Goal: Find specific page/section: Find specific page/section

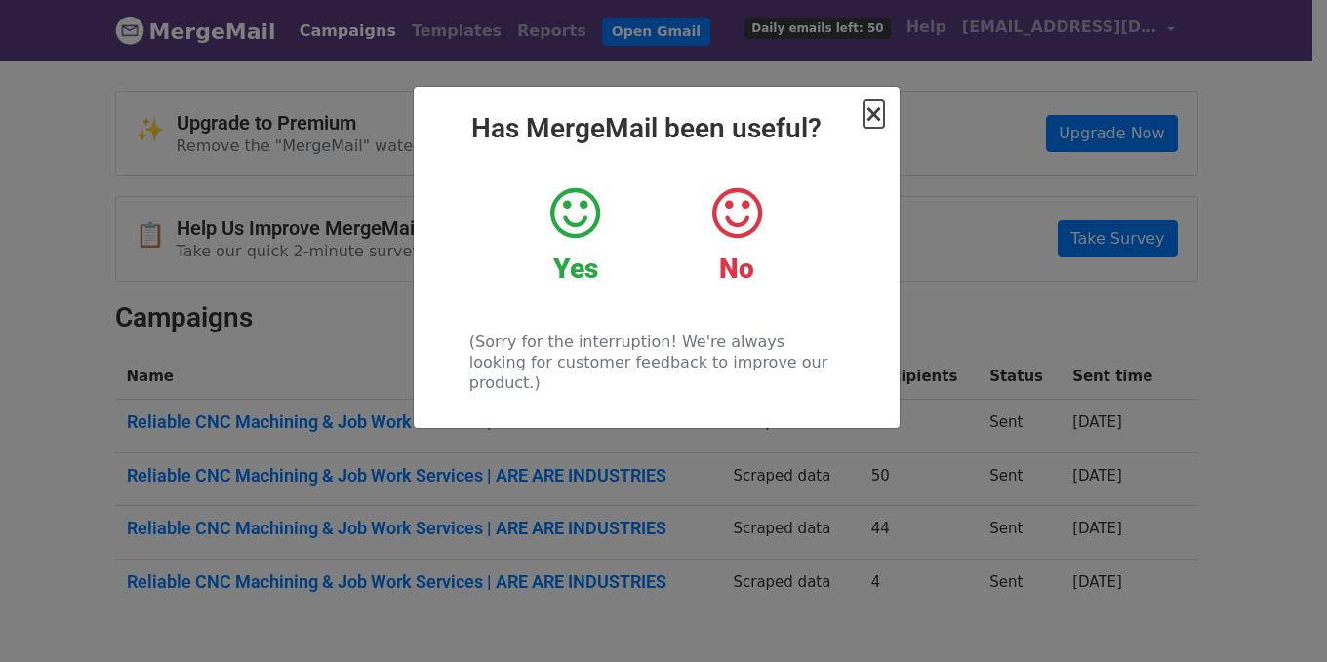
click at [876, 112] on span "×" at bounding box center [873, 113] width 20 height 27
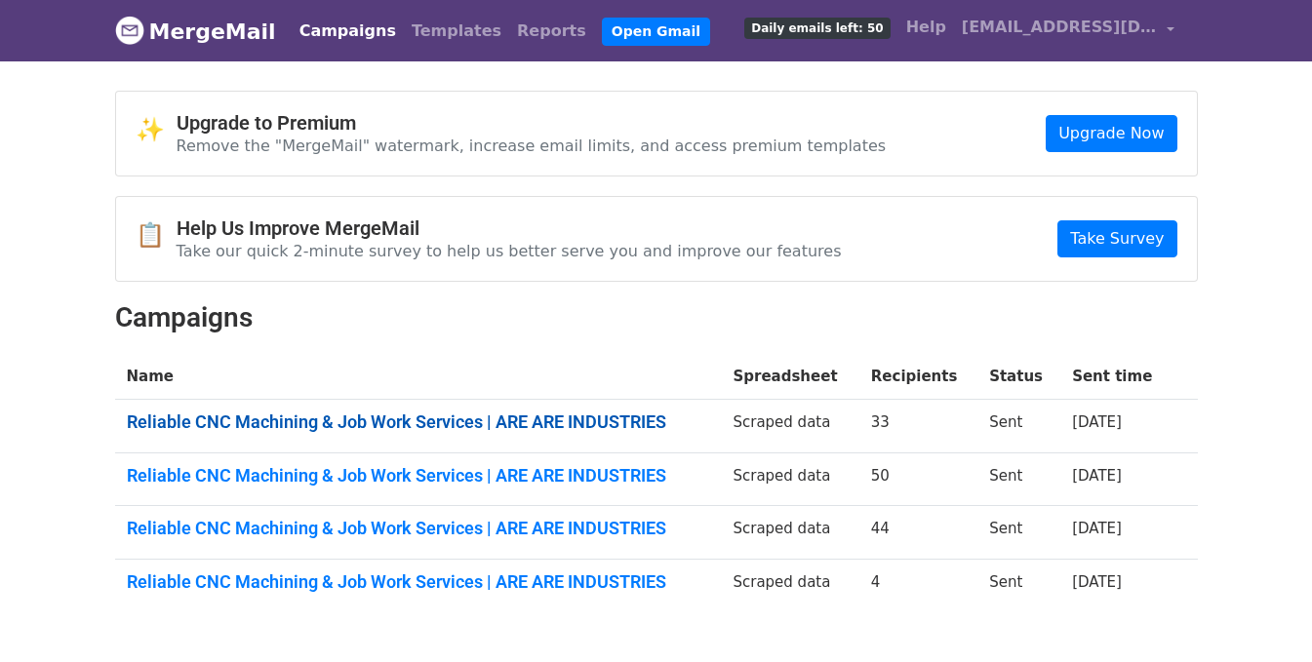
click at [439, 420] on link "Reliable CNC Machining & Job Work Services | ARE ARE INDUSTRIES" at bounding box center [418, 422] width 583 height 21
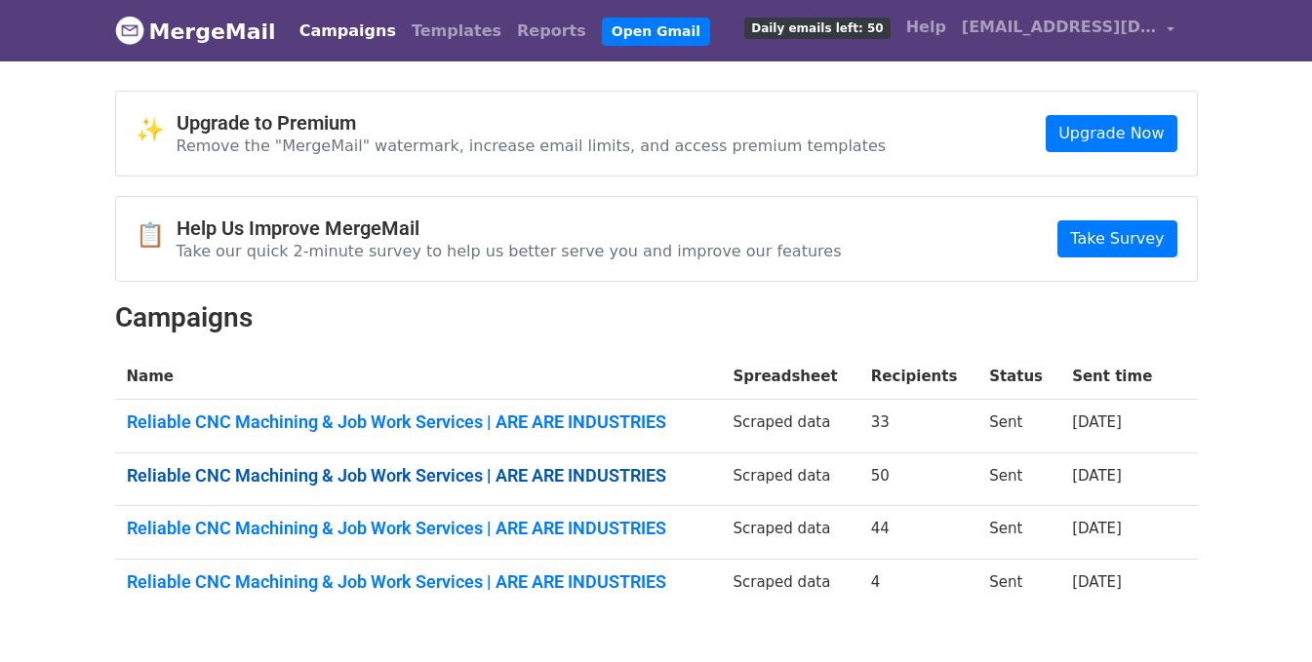
click at [391, 468] on link "Reliable CNC Machining & Job Work Services | ARE ARE INDUSTRIES" at bounding box center [418, 475] width 583 height 21
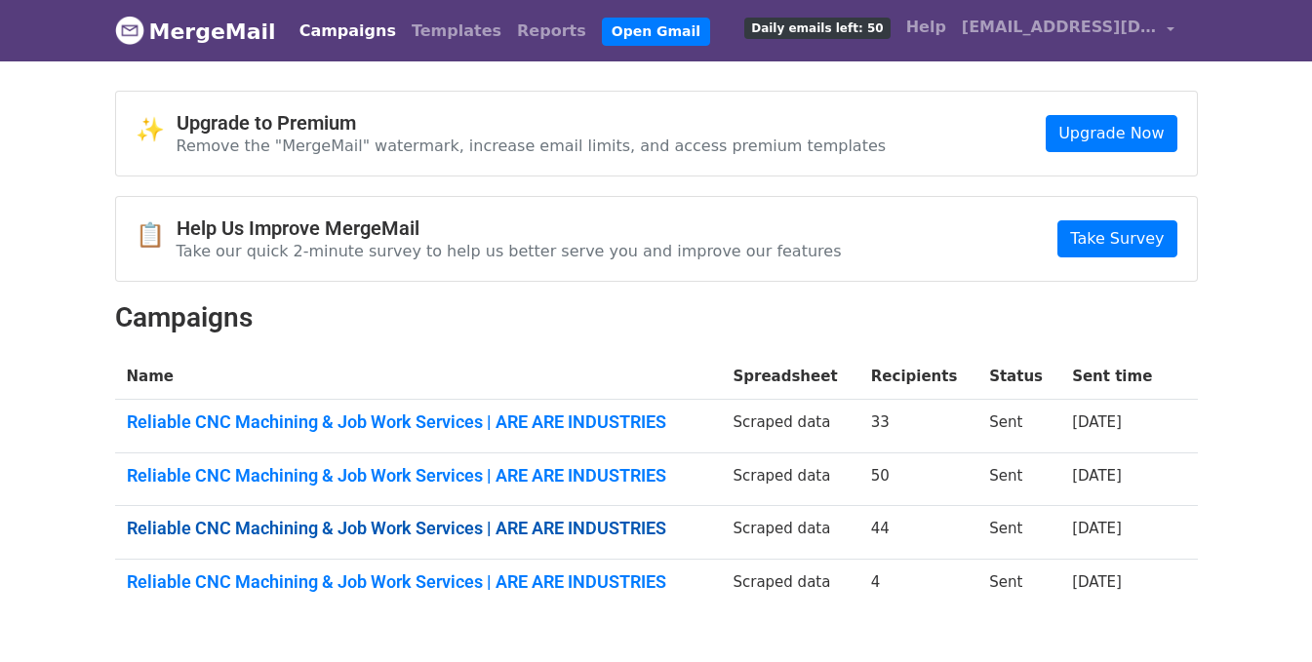
click at [341, 527] on link "Reliable CNC Machining & Job Work Services | ARE ARE INDUSTRIES" at bounding box center [418, 528] width 583 height 21
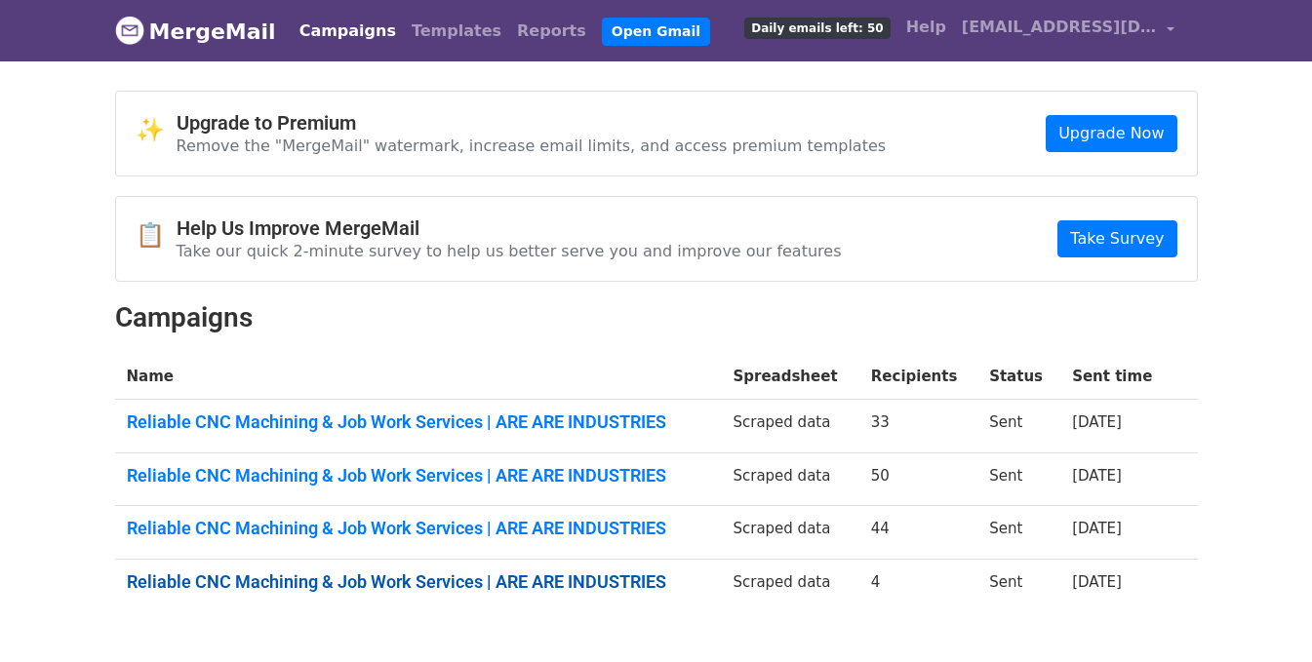
click at [224, 575] on link "Reliable CNC Machining & Job Work Services | ARE ARE INDUSTRIES" at bounding box center [418, 582] width 583 height 21
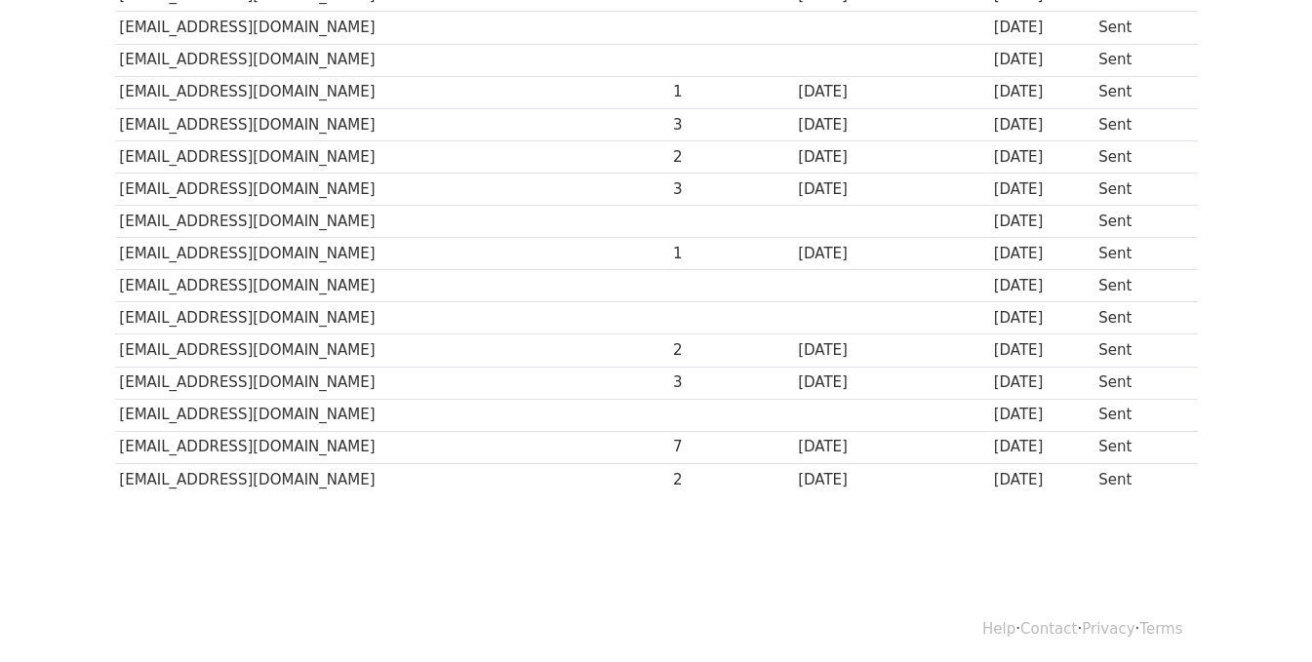
scroll to position [1449, 0]
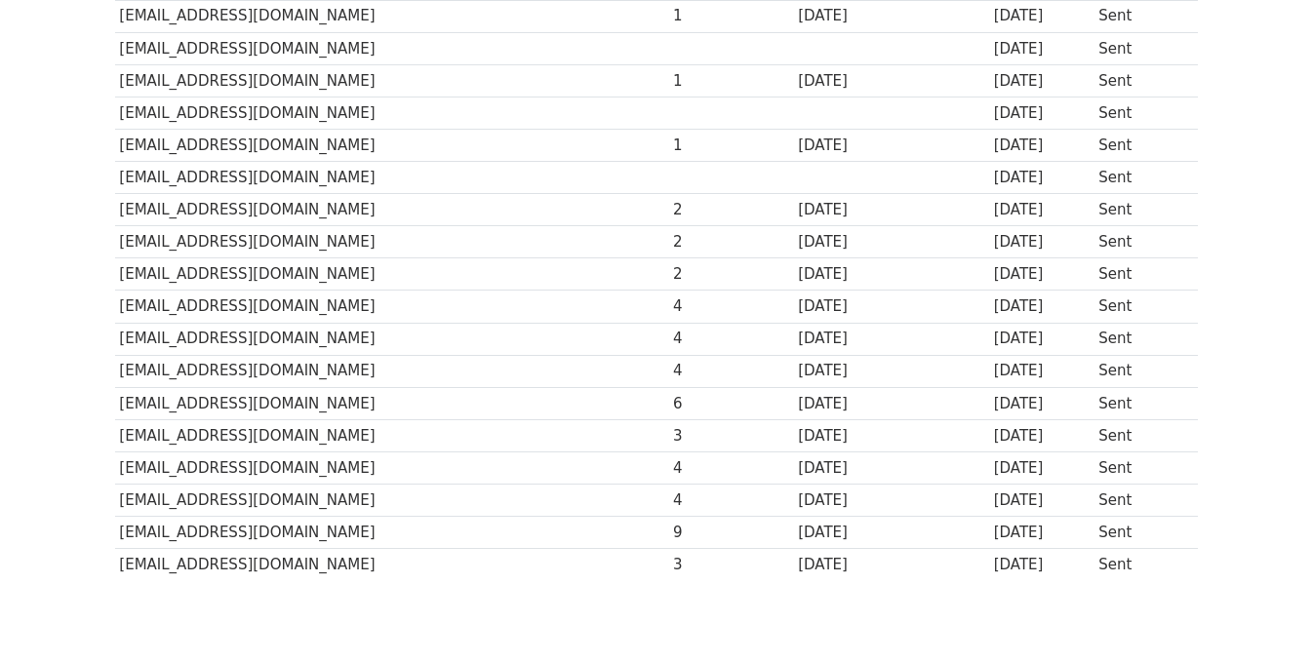
scroll to position [1170, 0]
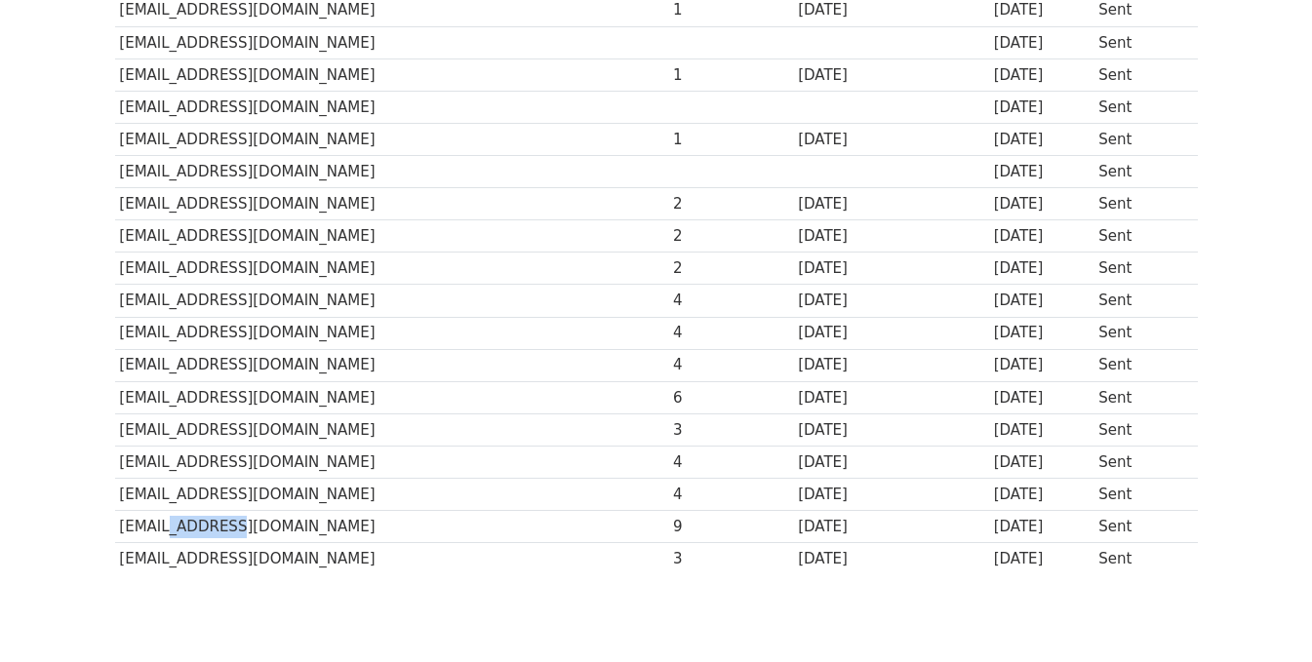
drag, startPoint x: 157, startPoint y: 525, endPoint x: 208, endPoint y: 525, distance: 50.7
click at [208, 525] on td "info@iccforge.com" at bounding box center [392, 527] width 554 height 32
